Goal: Consume media (video, audio)

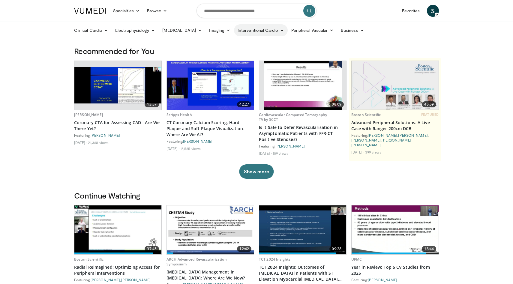
click at [245, 30] on link "Interventional Cardio" at bounding box center [261, 30] width 54 height 12
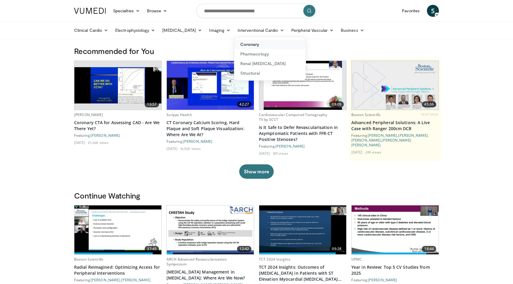
click at [245, 46] on link "Coronary" at bounding box center [269, 45] width 71 height 10
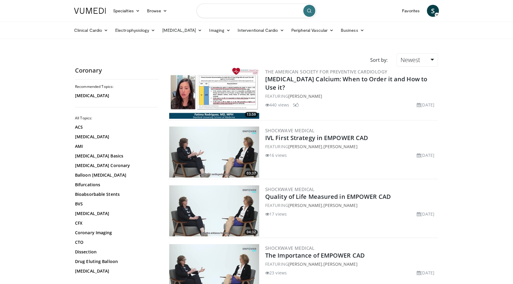
click at [244, 10] on input "Search topics, interventions" at bounding box center [256, 11] width 120 height 14
type input "**********"
click at [308, 14] on button "submit" at bounding box center [309, 11] width 12 height 12
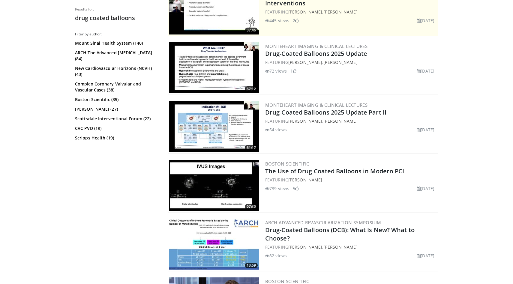
scroll to position [136, 0]
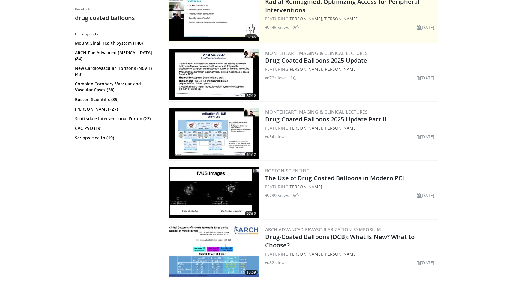
click at [198, 62] on img at bounding box center [214, 74] width 90 height 51
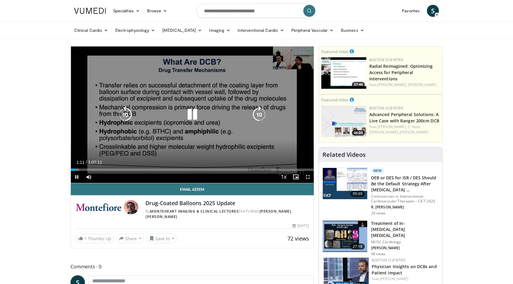
click at [193, 110] on icon "Video Player" at bounding box center [192, 114] width 17 height 17
